Goal: Book appointment/travel/reservation

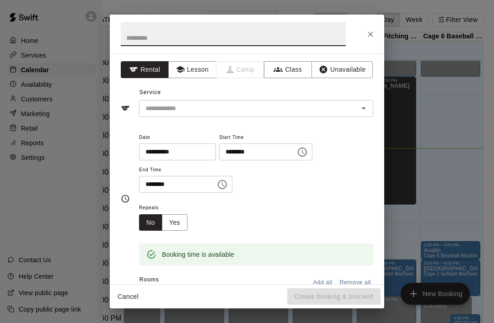
click at [133, 36] on input "text" at bounding box center [233, 34] width 225 height 24
type input "*****"
click at [156, 109] on input "text" at bounding box center [243, 108] width 202 height 11
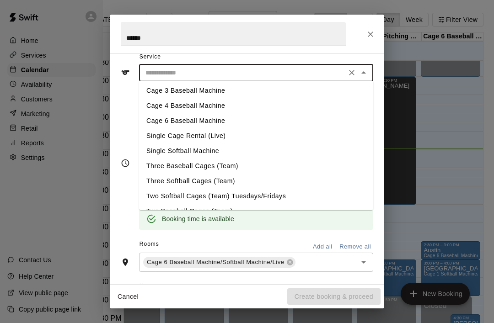
click at [153, 122] on li "Cage 6 Baseball Machine" at bounding box center [256, 120] width 234 height 15
type input "**********"
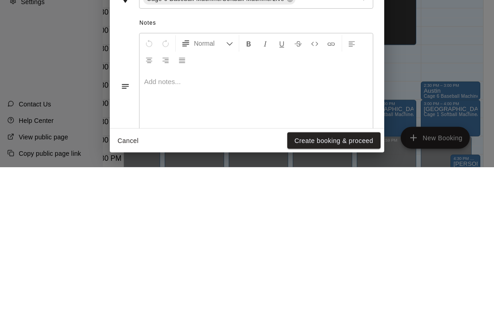
click at [353, 289] on button "Create booking & proceed" at bounding box center [333, 297] width 93 height 17
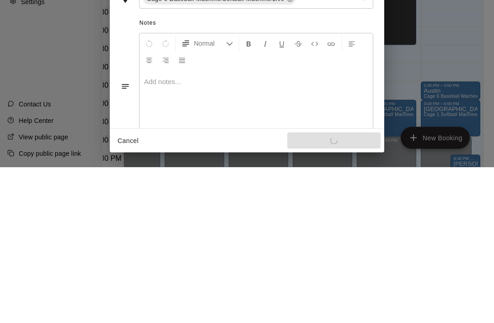
scroll to position [139, 0]
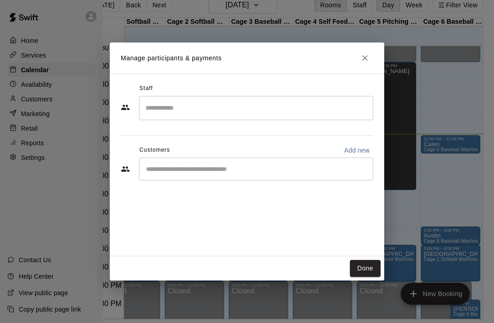
click at [368, 277] on button "Done" at bounding box center [365, 268] width 31 height 17
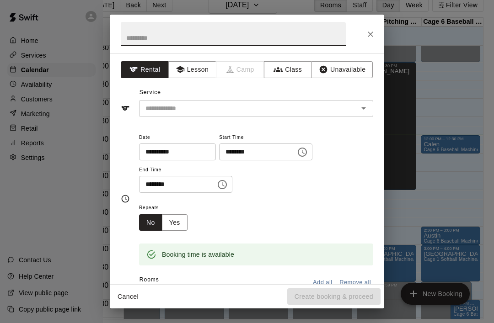
click at [141, 153] on input "**********" at bounding box center [174, 152] width 70 height 17
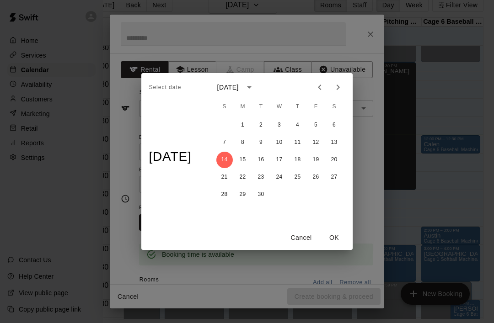
click at [307, 246] on button "Cancel" at bounding box center [301, 238] width 29 height 17
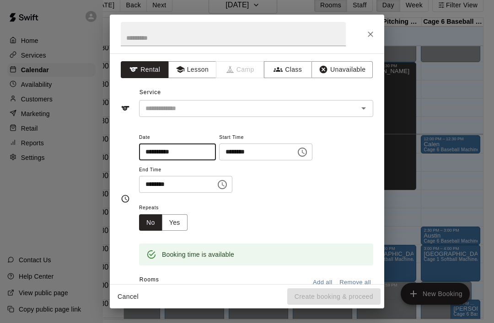
click at [217, 182] on icon "Choose time, selected time is 12:45 PM" at bounding box center [222, 184] width 11 height 11
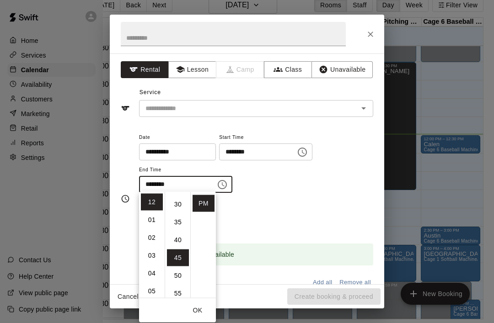
scroll to position [95, 0]
click at [176, 212] on li "30" at bounding box center [178, 214] width 22 height 17
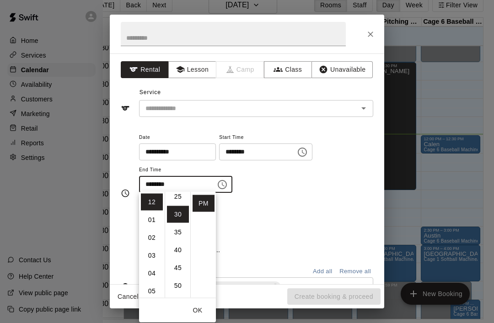
type input "********"
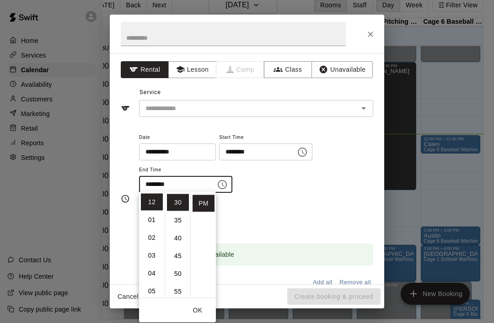
scroll to position [107, 0]
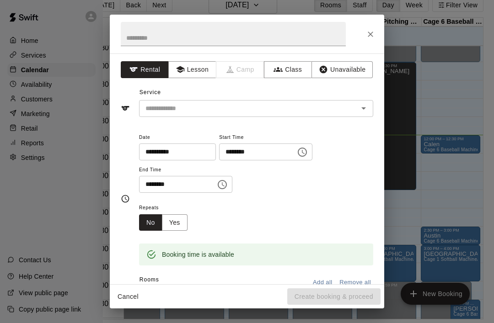
click at [246, 222] on div "Repeats No Yes" at bounding box center [256, 216] width 234 height 29
click at [131, 34] on input "text" at bounding box center [233, 34] width 225 height 24
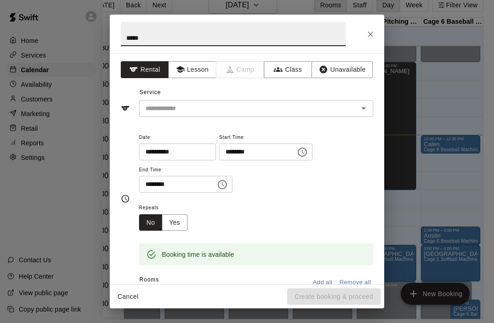
click at [365, 107] on icon "Open" at bounding box center [363, 108] width 5 height 2
type input "****"
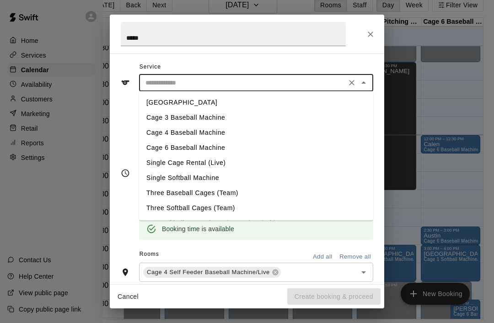
scroll to position [27, 0]
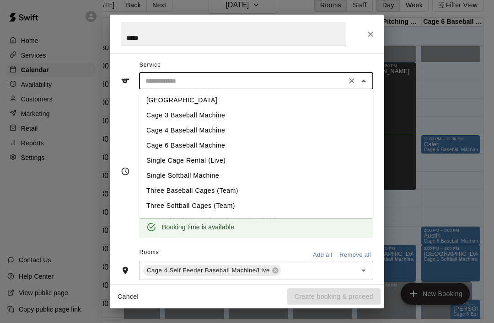
click at [159, 134] on li "Cage 4 Baseball Machine" at bounding box center [256, 130] width 234 height 15
type input "**********"
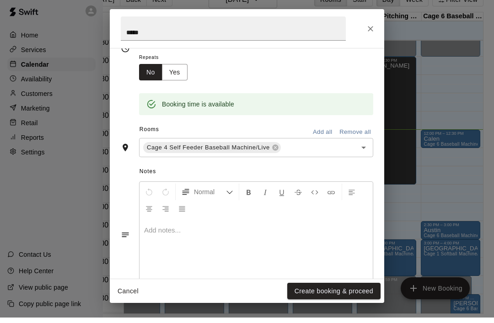
click at [349, 74] on div "Repeats No Yes" at bounding box center [256, 71] width 234 height 29
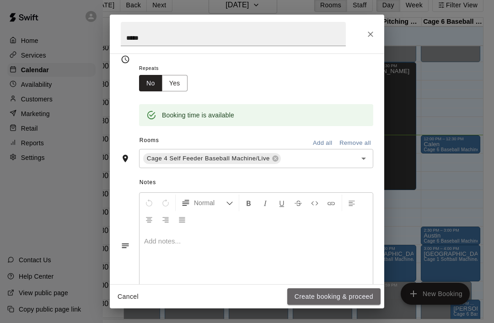
click at [334, 305] on button "Create booking & proceed" at bounding box center [333, 297] width 93 height 17
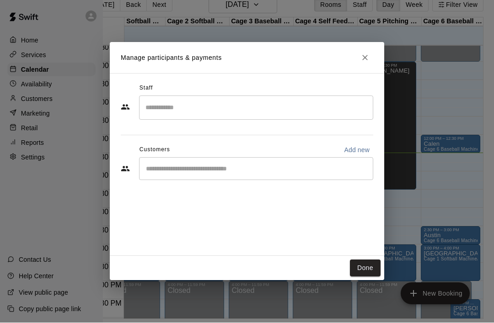
scroll to position [44, 26]
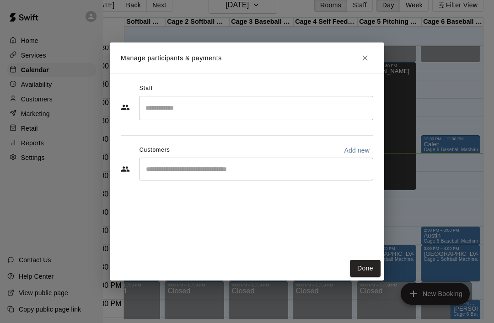
click at [363, 55] on icon "Close" at bounding box center [364, 58] width 9 height 9
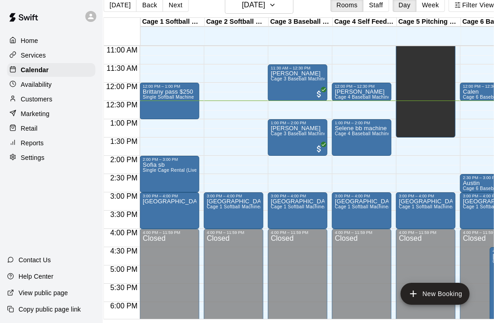
scroll to position [44, 0]
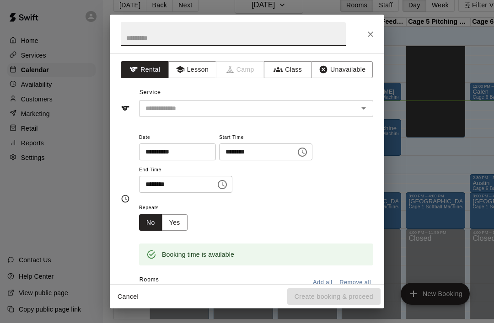
click at [157, 30] on input "text" at bounding box center [233, 34] width 225 height 24
type input "*****"
click at [205, 96] on div "Service ​" at bounding box center [247, 102] width 252 height 32
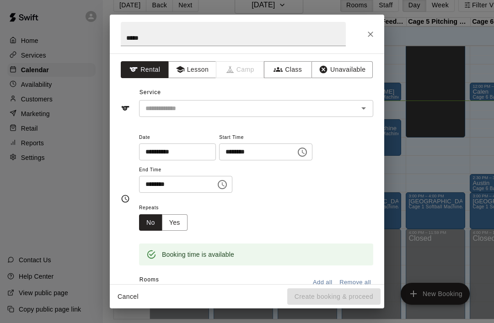
click at [190, 103] on input "text" at bounding box center [243, 108] width 202 height 11
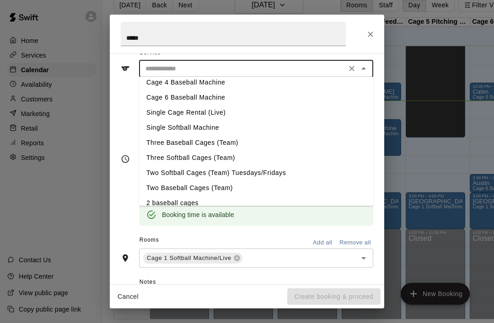
scroll to position [36, 0]
click at [186, 122] on li "Single Softball Machine" at bounding box center [256, 127] width 234 height 15
type input "**********"
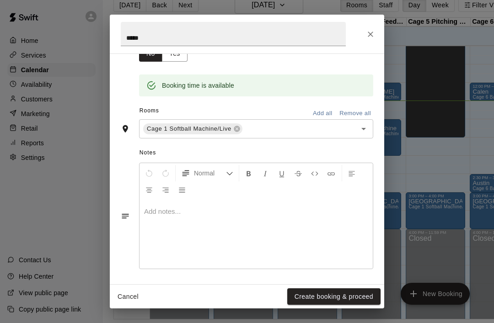
scroll to position [169, 0]
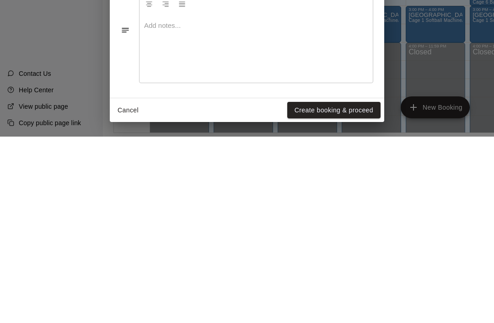
click at [319, 289] on button "Create booking & proceed" at bounding box center [333, 297] width 93 height 17
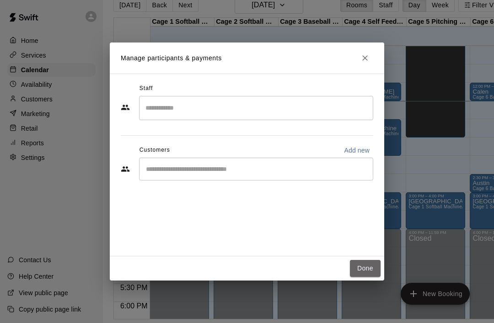
click at [361, 268] on button "Done" at bounding box center [365, 268] width 31 height 17
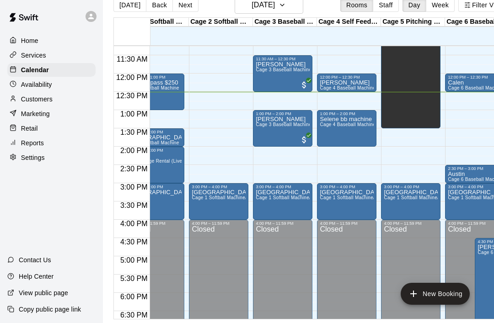
scroll to position [0, 25]
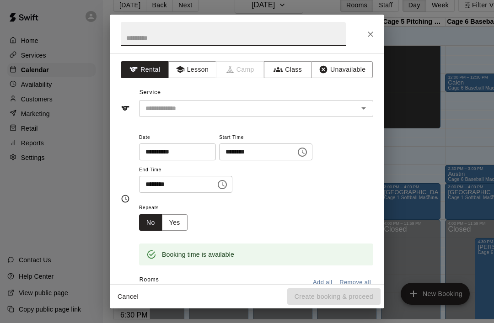
click at [158, 33] on input "text" at bounding box center [233, 34] width 225 height 24
type input "**"
click at [246, 103] on input "text" at bounding box center [243, 108] width 202 height 11
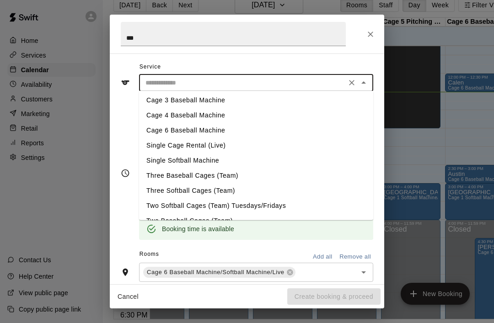
scroll to position [17, 0]
click at [182, 125] on li "Cage 6 Baseball Machine" at bounding box center [256, 130] width 234 height 15
type input "**********"
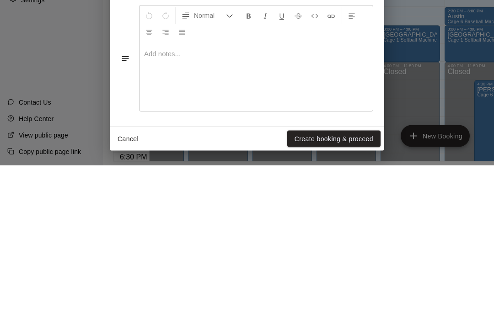
scroll to position [44, 0]
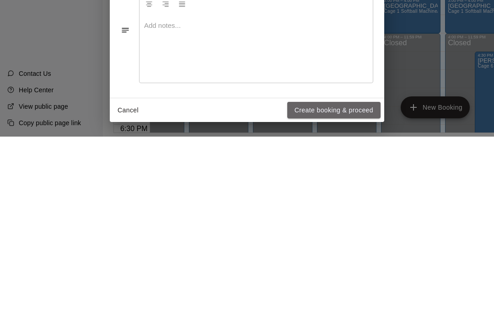
click at [317, 289] on button "Create booking & proceed" at bounding box center [333, 297] width 93 height 17
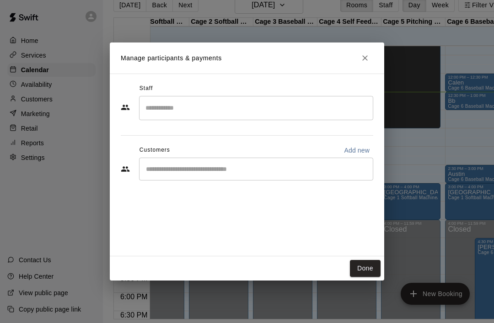
click at [362, 265] on button "Done" at bounding box center [365, 268] width 31 height 17
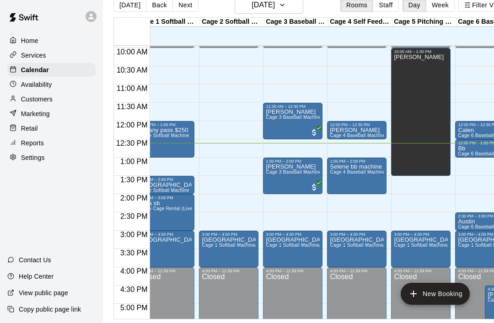
scroll to position [0, 14]
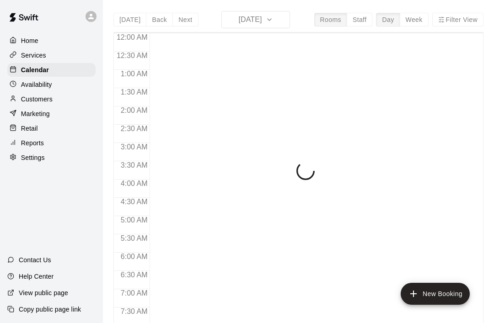
scroll to position [464, 0]
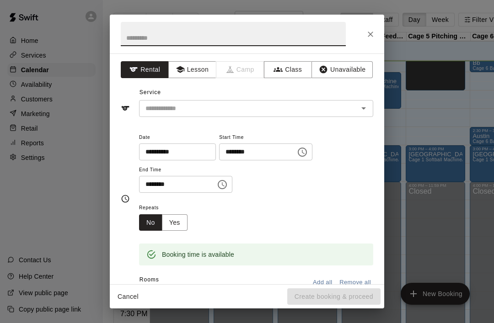
click at [173, 30] on input "text" at bounding box center [233, 34] width 225 height 24
type input "**********"
click at [279, 113] on input "text" at bounding box center [243, 108] width 202 height 11
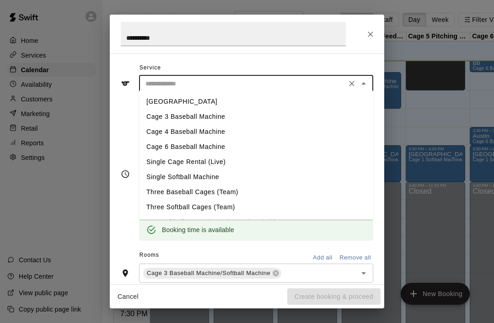
scroll to position [26, 0]
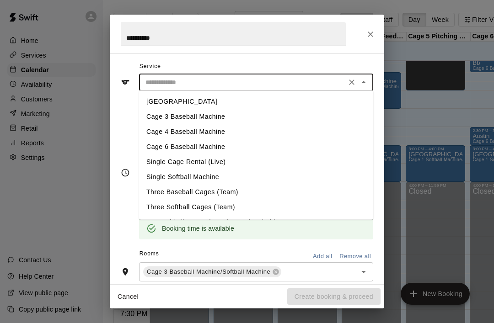
click at [203, 116] on li "Cage 3 Baseball Machine" at bounding box center [256, 116] width 234 height 15
type input "**********"
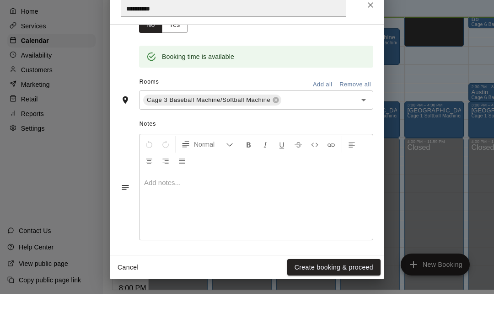
scroll to position [15, 2]
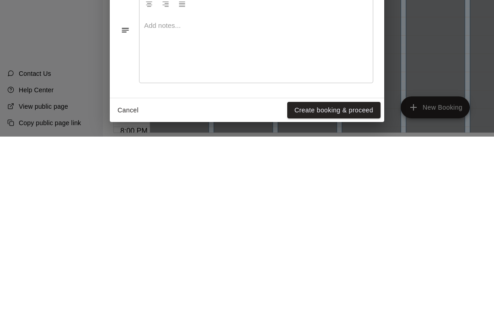
click at [322, 289] on button "Create booking & proceed" at bounding box center [333, 297] width 93 height 17
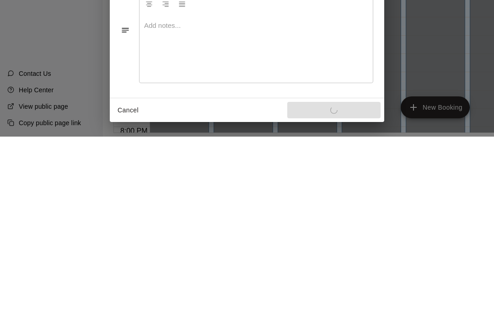
scroll to position [44, 0]
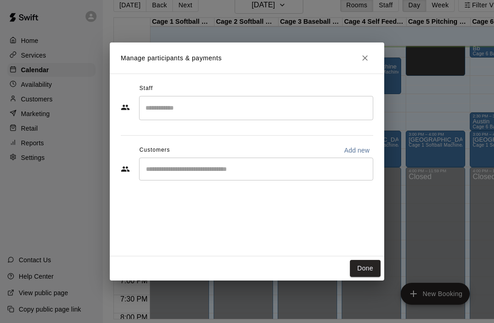
click at [368, 256] on div "Staff ​ Customers Add new ​" at bounding box center [247, 165] width 274 height 183
click at [365, 264] on button "Done" at bounding box center [365, 268] width 31 height 17
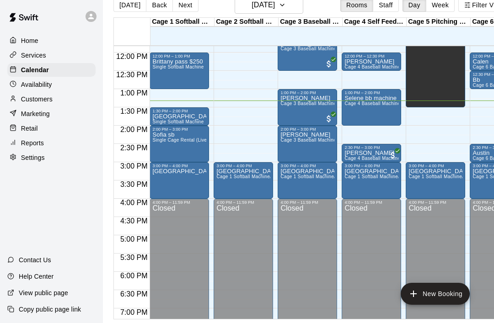
scroll to position [433, 0]
click at [196, 113] on div "India Single Softball Machine" at bounding box center [179, 274] width 54 height 323
click at [173, 100] on div at bounding box center [247, 161] width 494 height 323
click at [162, 119] on span "Single Softball Machine" at bounding box center [177, 121] width 51 height 5
click at [160, 105] on icon "edit" at bounding box center [161, 100] width 11 height 11
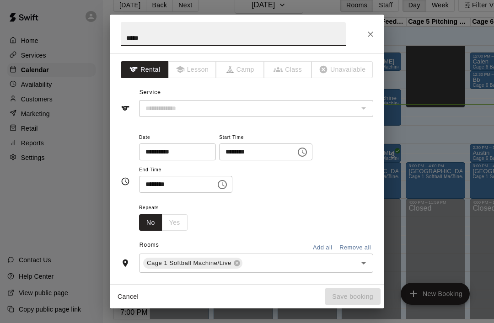
type input "**********"
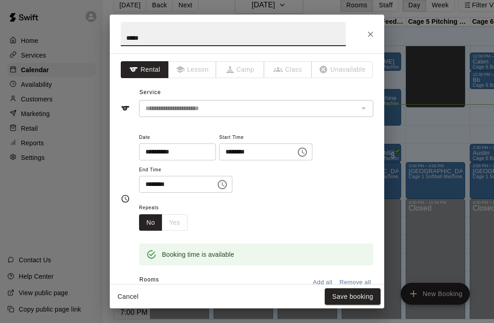
click at [137, 39] on input "*****" at bounding box center [233, 34] width 225 height 24
type input "*"
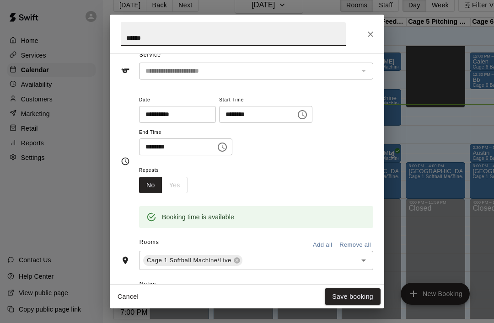
scroll to position [41, 0]
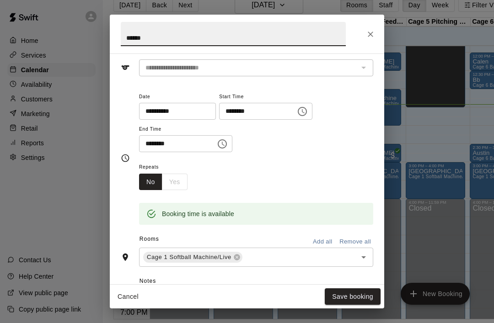
type input "******"
click at [359, 299] on button "Save booking" at bounding box center [353, 297] width 56 height 17
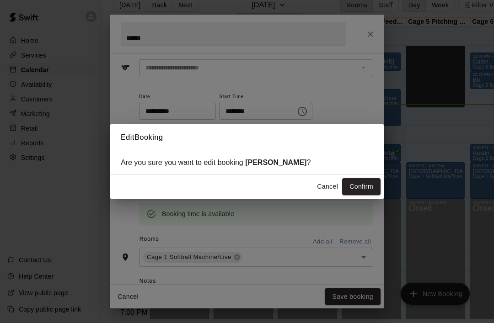
click at [375, 188] on button "Confirm" at bounding box center [361, 186] width 38 height 17
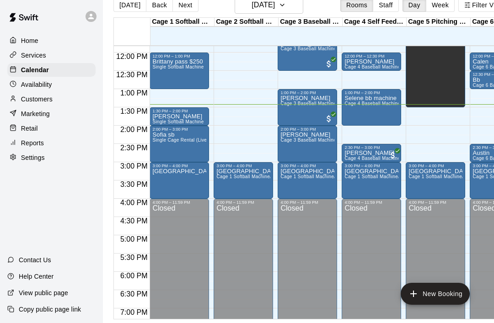
click at [196, 107] on div "1:30 PM – 2:00 PM [PERSON_NAME] Single Softball Machine" at bounding box center [179, 116] width 59 height 18
click at [225, 119] on div at bounding box center [247, 161] width 494 height 323
click at [166, 117] on p "[PERSON_NAME]" at bounding box center [177, 117] width 51 height 0
click at [155, 98] on button "edit" at bounding box center [162, 98] width 18 height 18
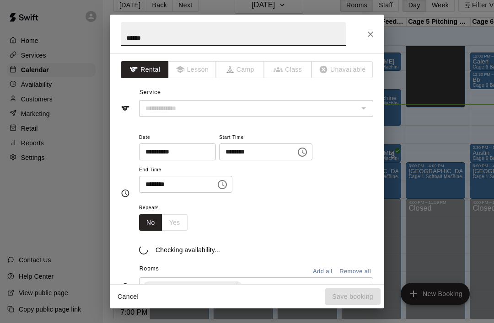
type input "**********"
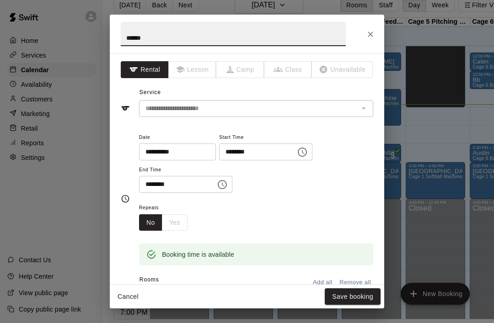
click at [150, 40] on input "******" at bounding box center [233, 34] width 225 height 24
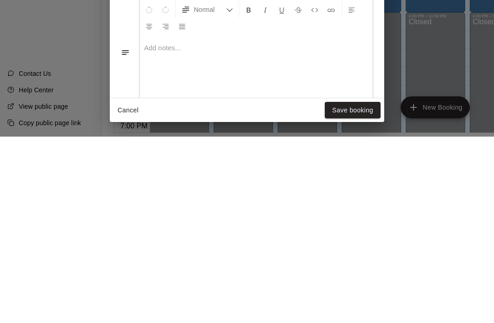
scroll to position [147, 0]
type input "**********"
click at [184, 223] on div at bounding box center [255, 257] width 233 height 69
click at [357, 289] on button "Save booking" at bounding box center [353, 297] width 56 height 17
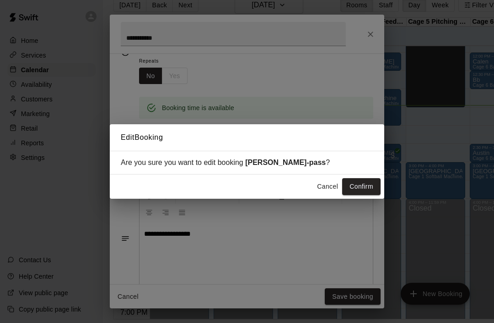
click at [367, 184] on button "Confirm" at bounding box center [361, 186] width 38 height 17
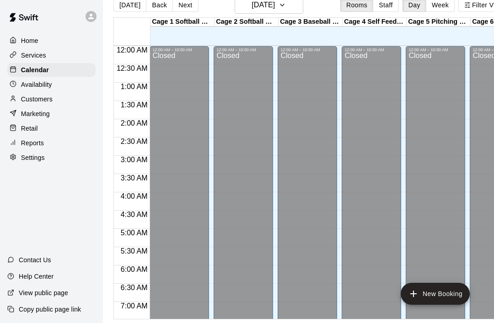
scroll to position [0, 0]
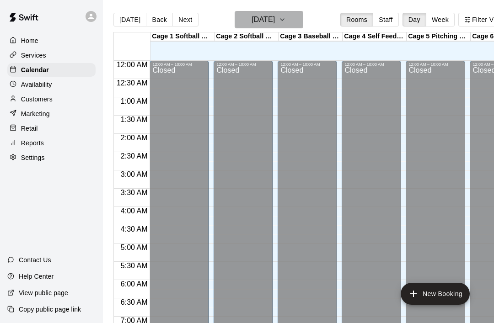
click at [286, 17] on icon "button" at bounding box center [282, 19] width 7 height 11
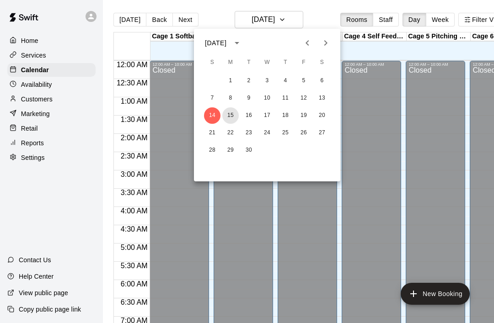
click at [230, 116] on button "15" at bounding box center [230, 115] width 16 height 16
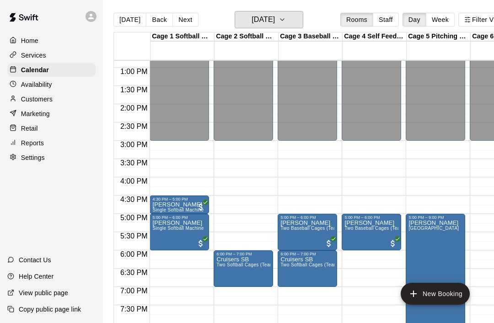
scroll to position [470, 0]
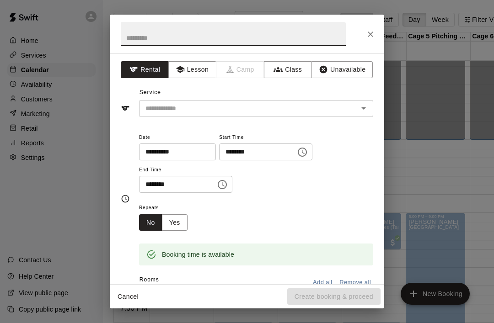
click at [135, 38] on input "text" at bounding box center [233, 34] width 225 height 24
type input "**********"
click at [156, 111] on input "text" at bounding box center [243, 108] width 202 height 11
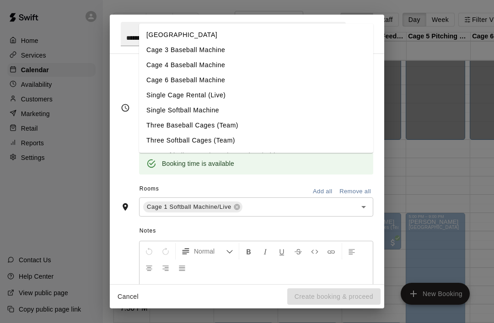
scroll to position [93, 0]
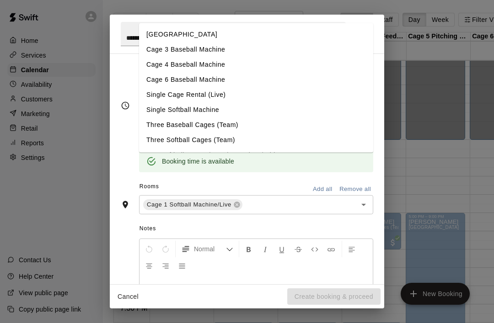
click at [149, 111] on li "Single Softball Machine" at bounding box center [256, 109] width 234 height 15
type input "**********"
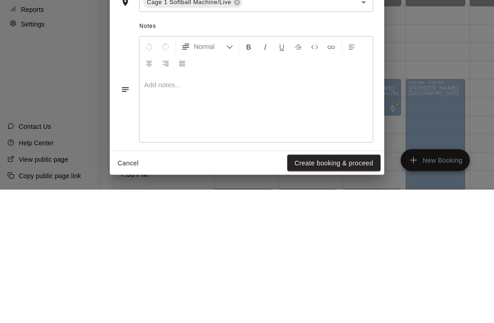
scroll to position [164, 0]
click at [339, 289] on button "Create booking & proceed" at bounding box center [333, 297] width 93 height 17
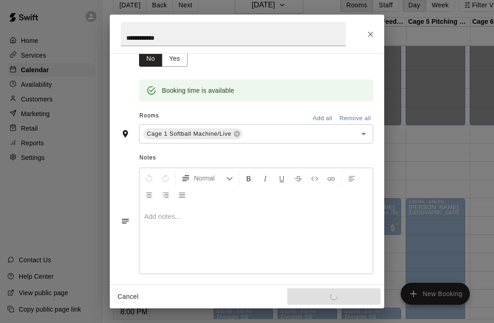
scroll to position [139, 0]
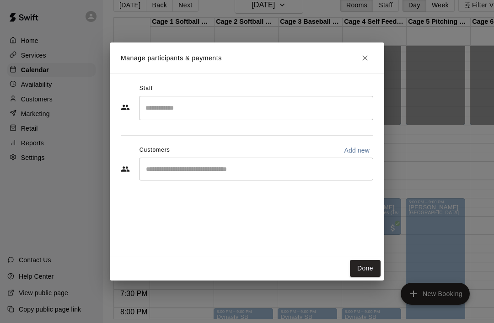
click at [372, 277] on button "Done" at bounding box center [365, 268] width 31 height 17
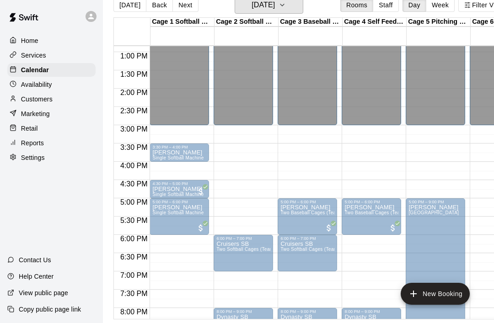
click at [302, 11] on button "[DATE]" at bounding box center [269, 4] width 69 height 17
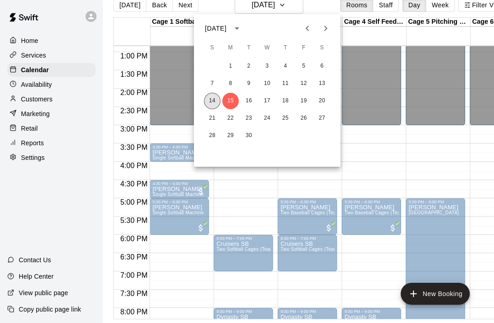
click at [217, 101] on button "14" at bounding box center [212, 101] width 16 height 16
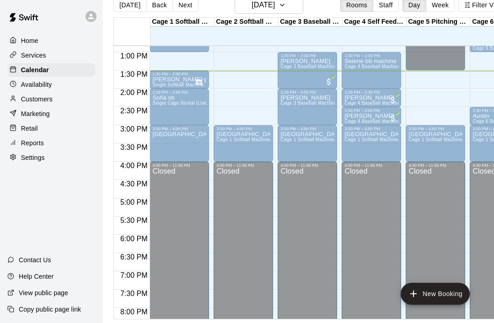
click at [488, 113] on div "2:30 PM – 3:00 PM" at bounding box center [499, 110] width 54 height 5
click at [483, 167] on button "delete" at bounding box center [477, 161] width 18 height 18
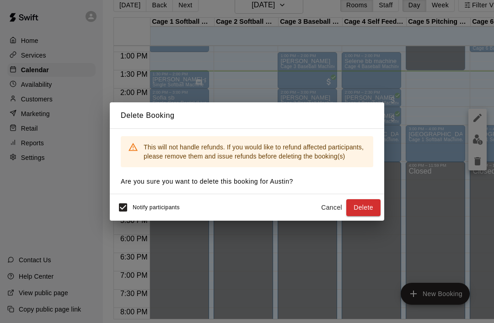
click at [365, 216] on button "Delete" at bounding box center [363, 207] width 34 height 17
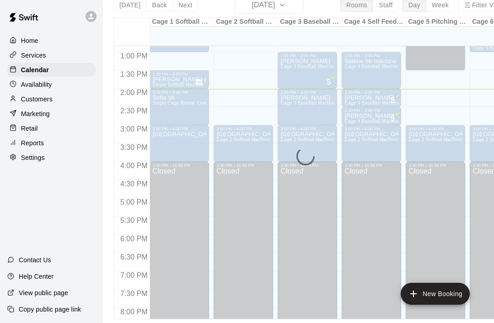
scroll to position [44, 0]
